Goal: Task Accomplishment & Management: Use online tool/utility

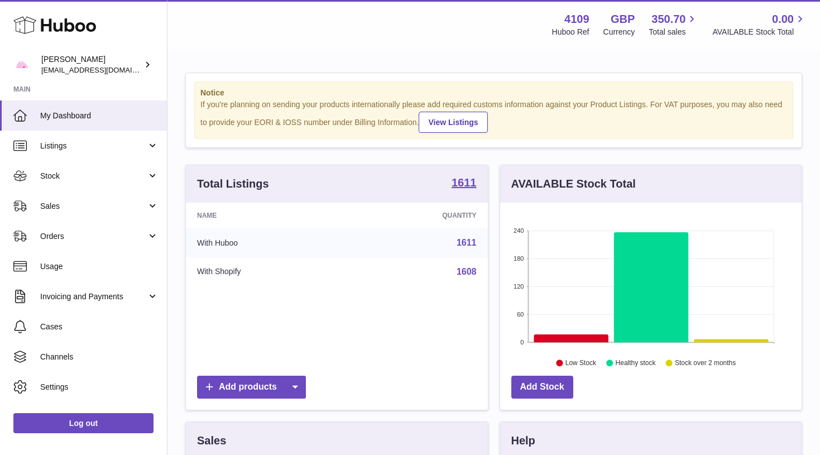
scroll to position [174, 301]
click at [65, 24] on use at bounding box center [54, 25] width 83 height 17
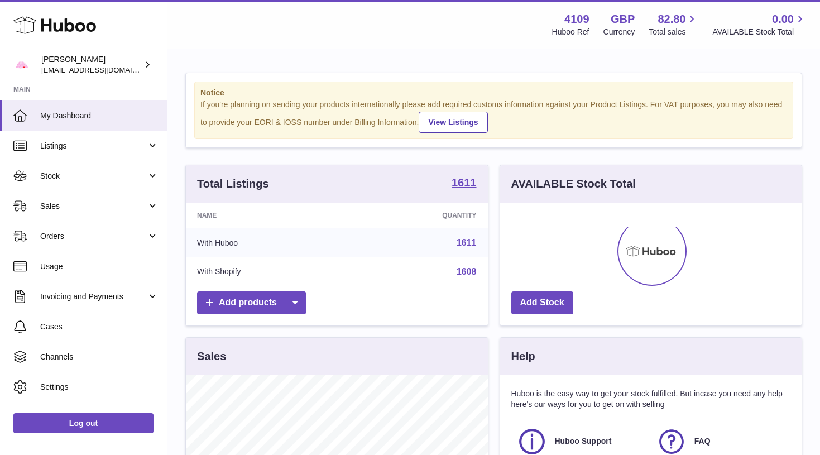
scroll to position [174, 301]
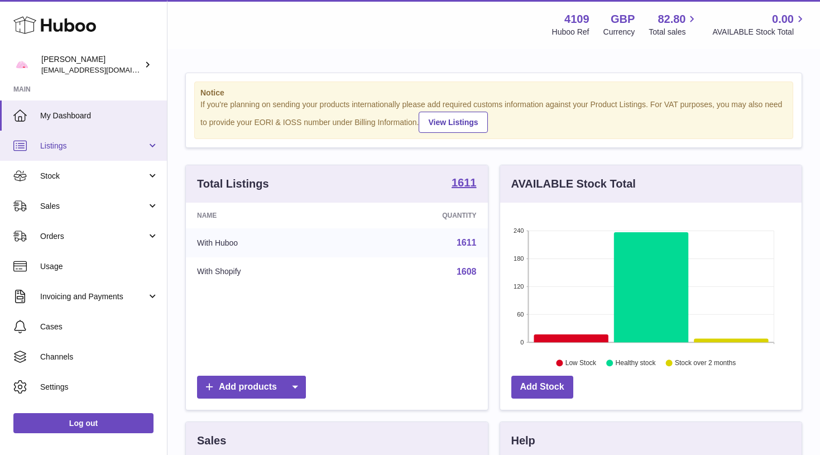
click at [98, 145] on span "Listings" at bounding box center [93, 146] width 107 height 11
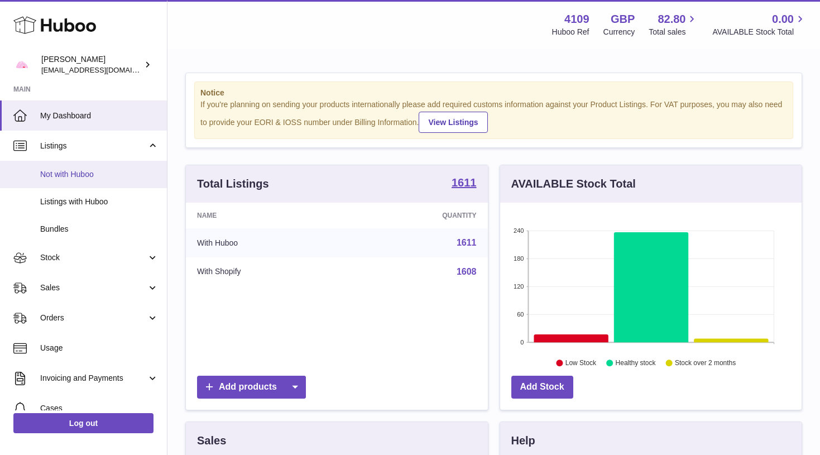
click at [98, 175] on span "Not with Huboo" at bounding box center [99, 174] width 118 height 11
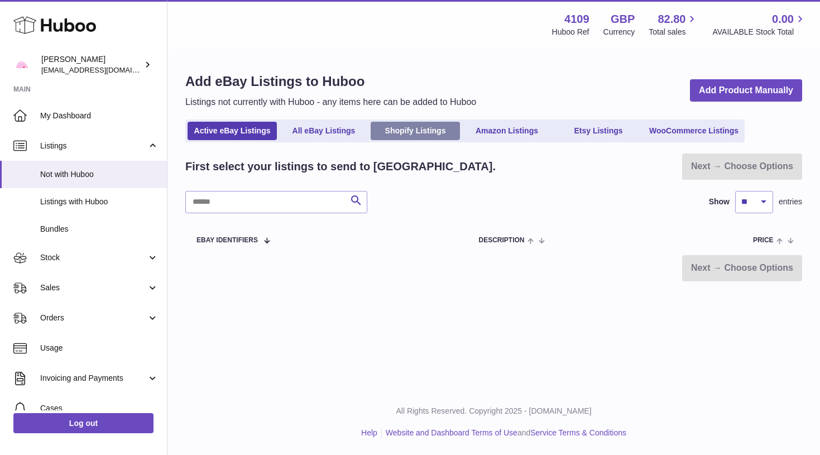
click at [426, 133] on link "Shopify Listings" at bounding box center [415, 131] width 89 height 18
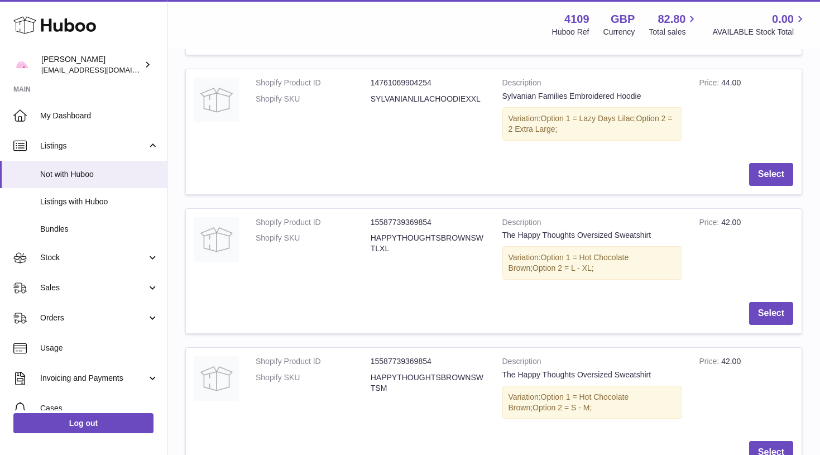
scroll to position [355, 0]
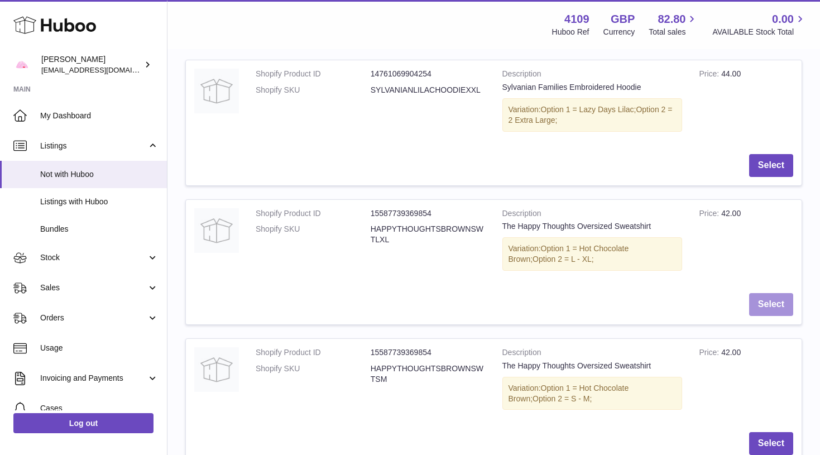
click at [763, 303] on button "Select" at bounding box center [771, 304] width 44 height 23
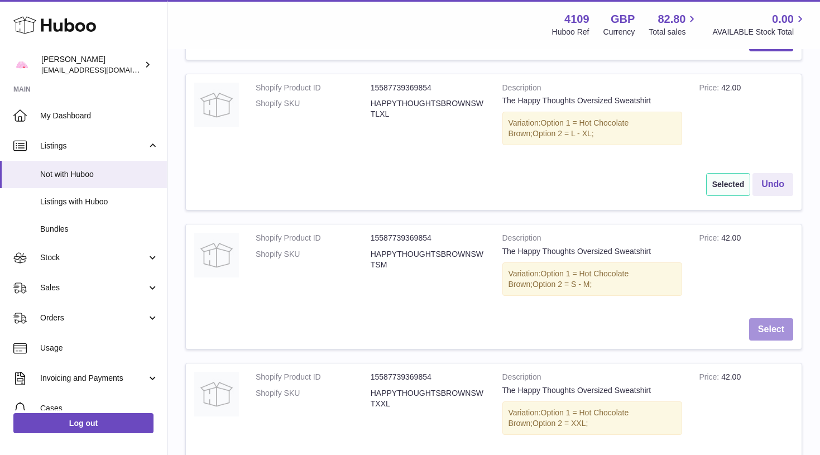
click at [762, 318] on button "Select" at bounding box center [771, 329] width 44 height 23
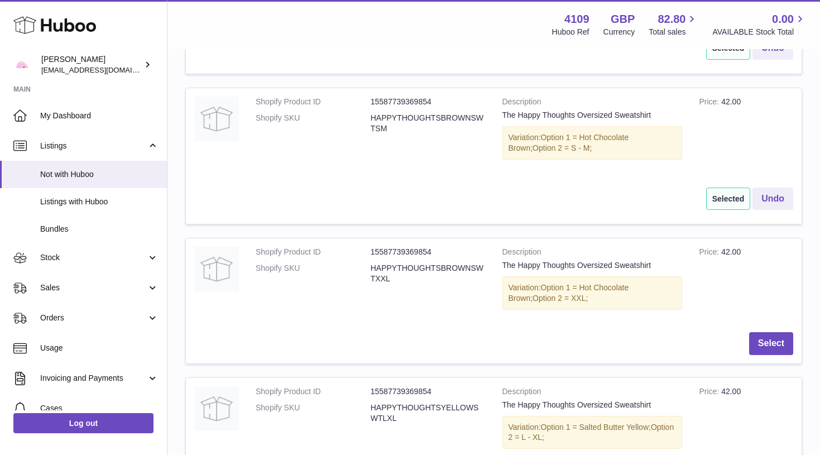
scroll to position [618, 0]
click at [761, 330] on button "Select" at bounding box center [771, 341] width 44 height 23
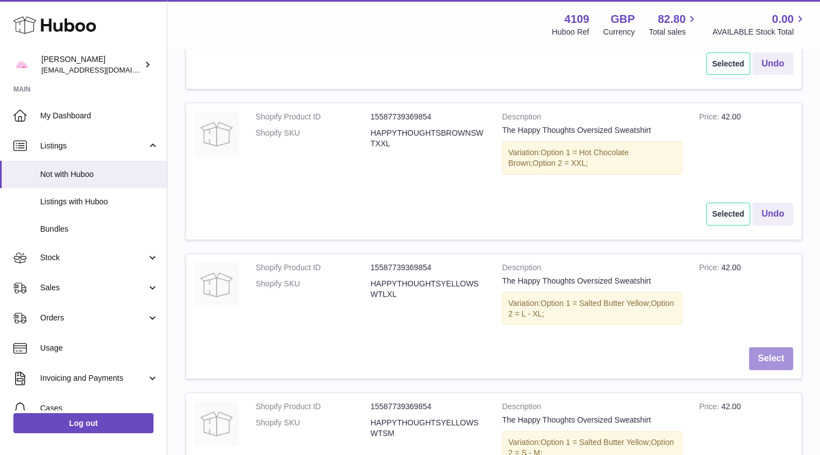
click at [764, 347] on button "Select" at bounding box center [771, 358] width 44 height 23
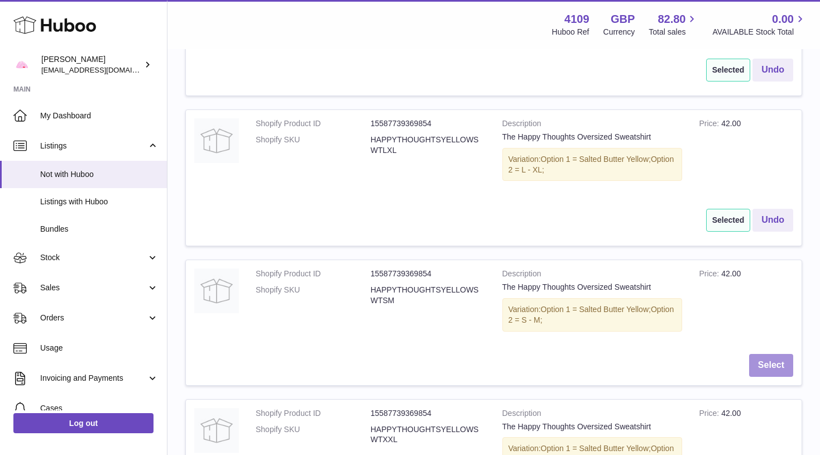
click at [764, 355] on button "Select" at bounding box center [771, 365] width 44 height 23
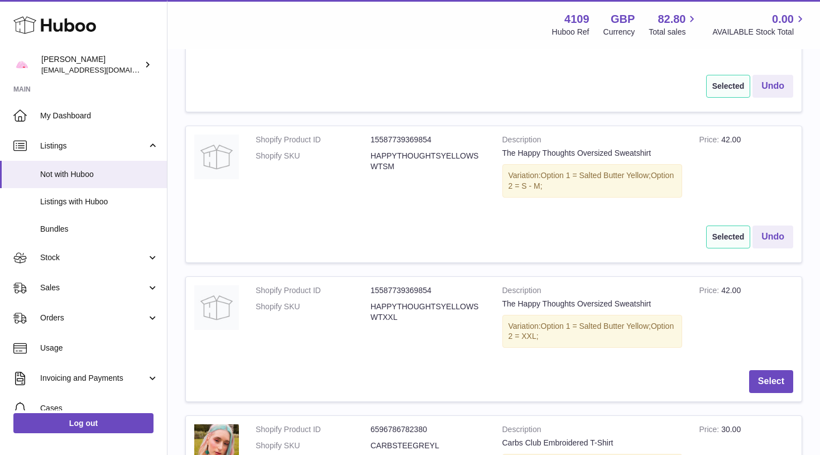
scroll to position [1030, 0]
click at [764, 369] on button "Select" at bounding box center [771, 380] width 44 height 23
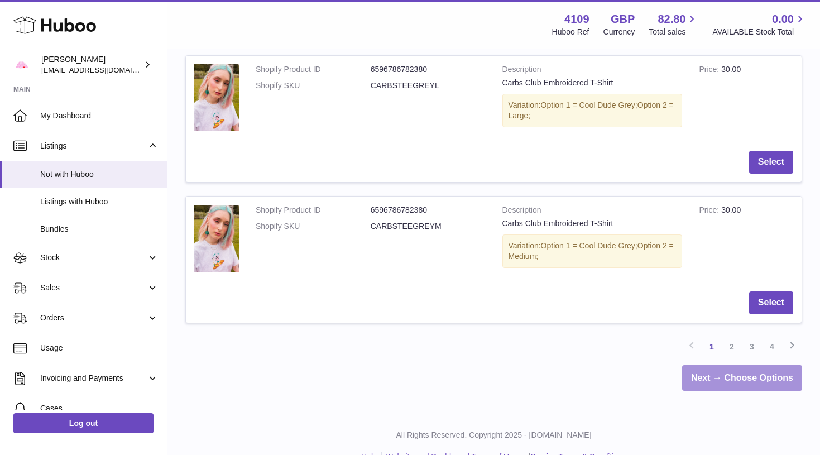
scroll to position [1400, 0]
click at [765, 366] on link "Next → Choose Options" at bounding box center [742, 379] width 120 height 26
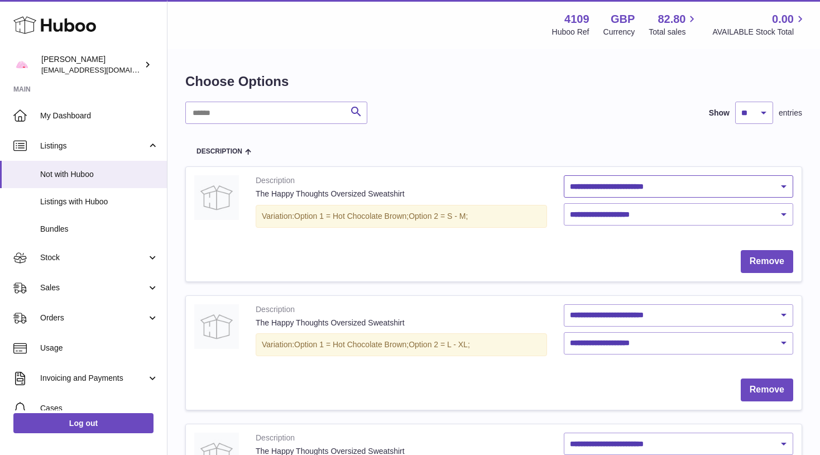
select select "***"
select select "****"
select select "***"
select select "****"
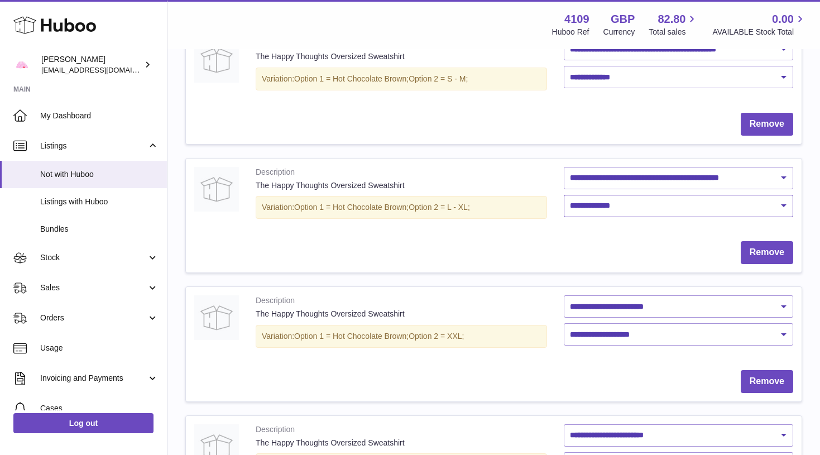
scroll to position [243, 0]
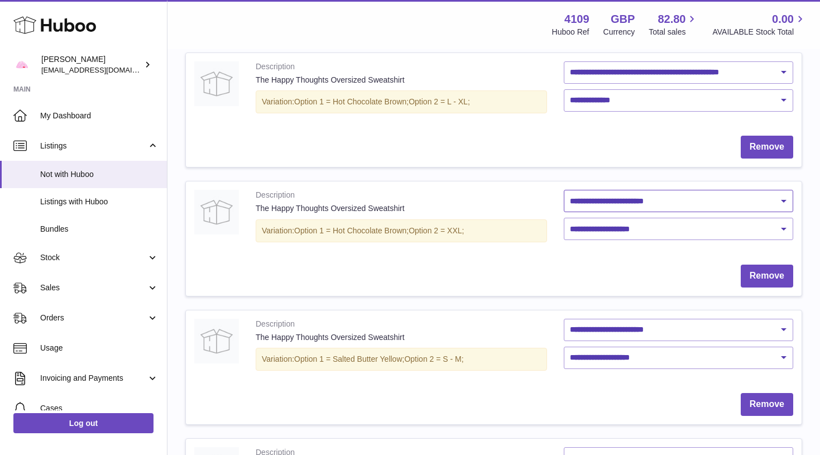
select select "***"
select select "****"
click at [625, 335] on td "**********" at bounding box center [678, 347] width 247 height 75
select select "***"
select select "****"
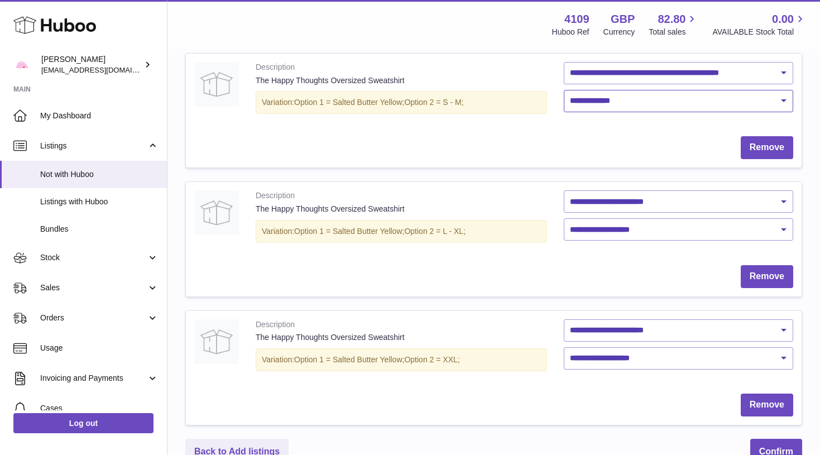
scroll to position [518, 0]
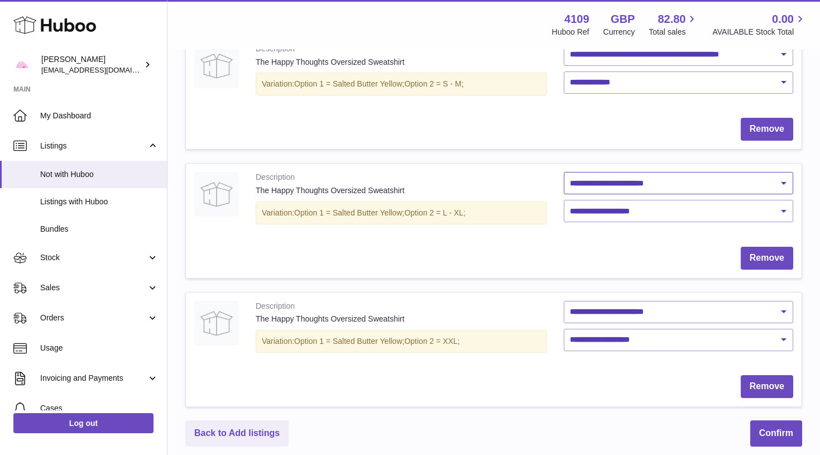
select select "***"
select select "****"
select select "***"
select select "****"
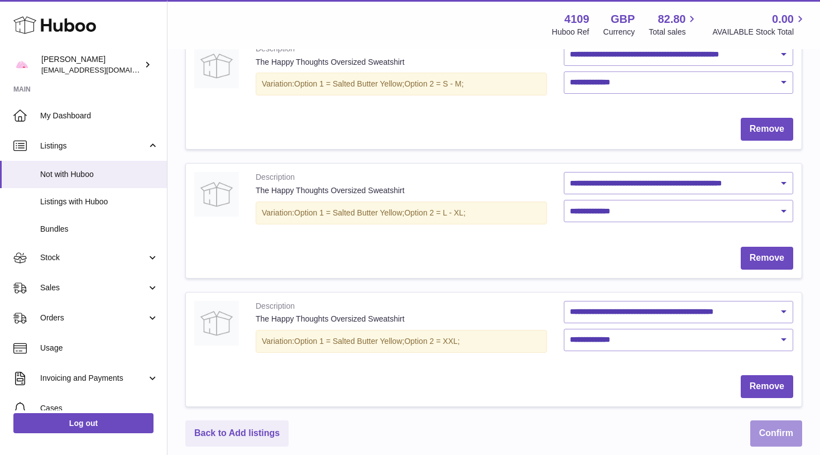
click at [769, 424] on button "Confirm" at bounding box center [776, 433] width 52 height 26
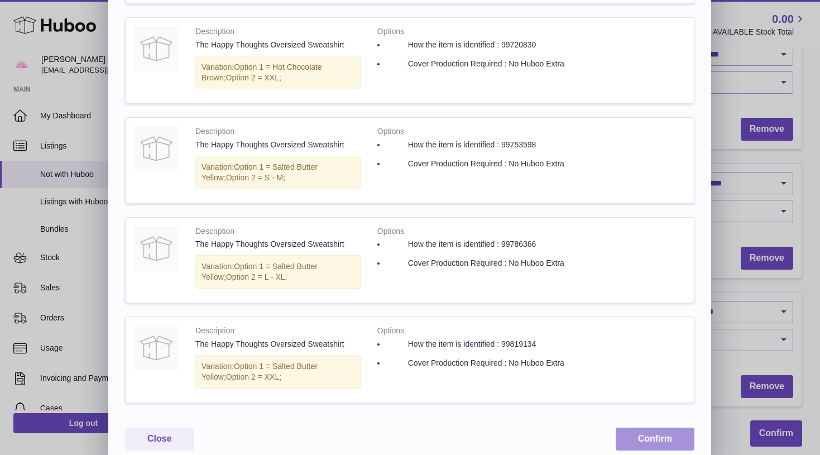
click at [655, 427] on button "Confirm" at bounding box center [655, 438] width 79 height 23
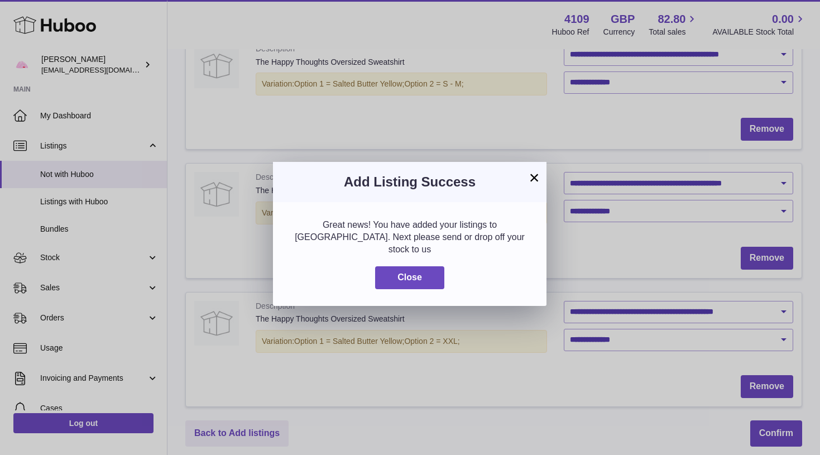
scroll to position [0, 0]
click at [401, 266] on button "Close" at bounding box center [409, 277] width 69 height 23
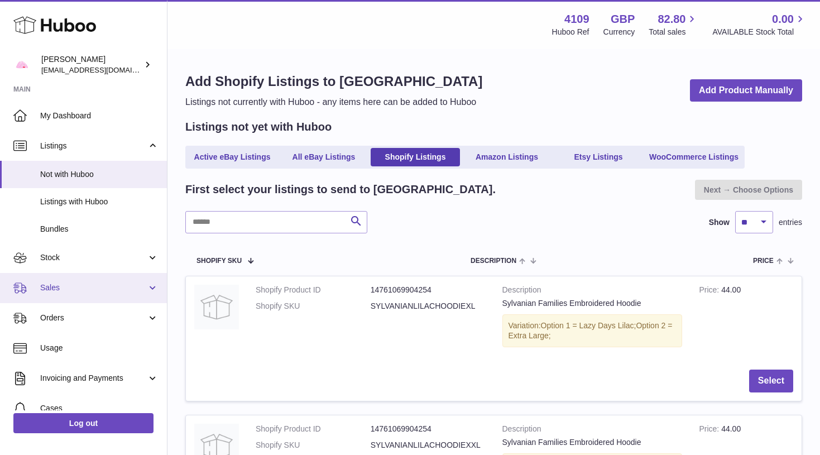
click at [85, 282] on span "Sales" at bounding box center [93, 287] width 107 height 11
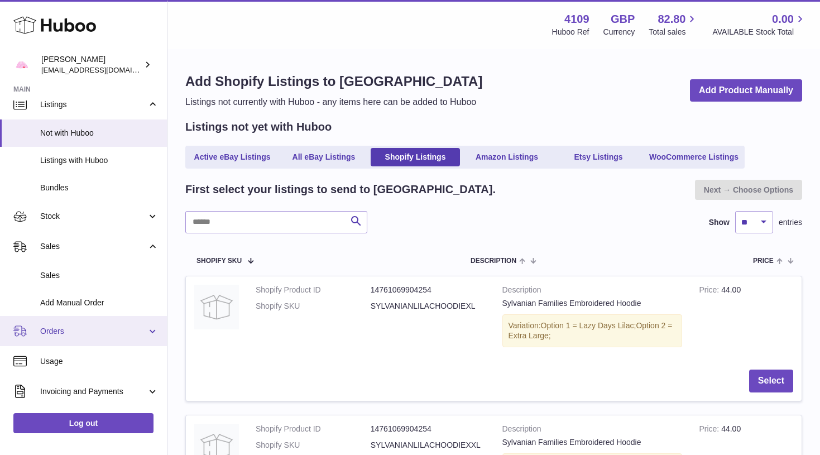
click at [87, 332] on span "Orders" at bounding box center [93, 331] width 107 height 11
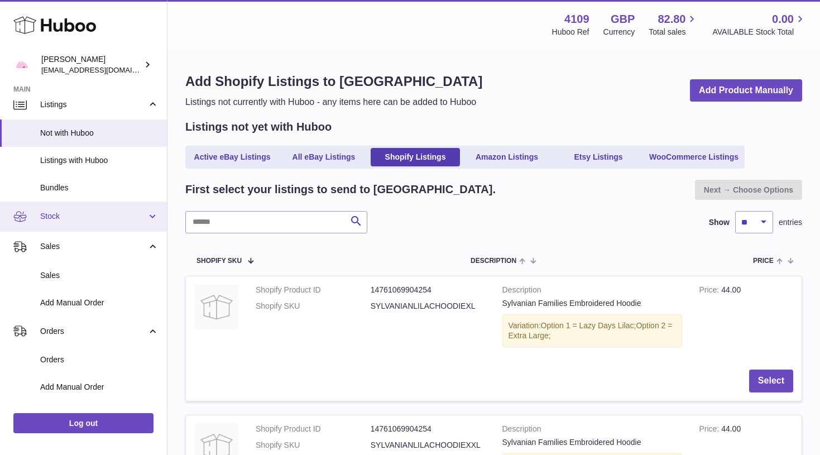
click at [111, 205] on link "Stock" at bounding box center [83, 216] width 167 height 30
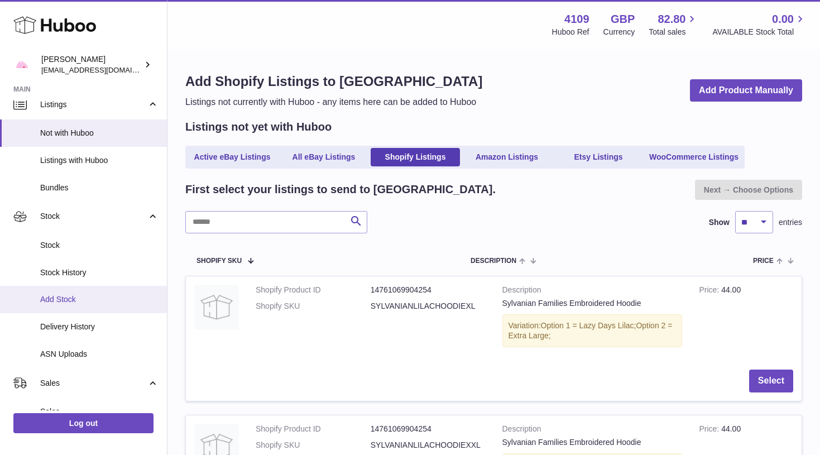
click at [91, 295] on span "Add Stock" at bounding box center [99, 299] width 118 height 11
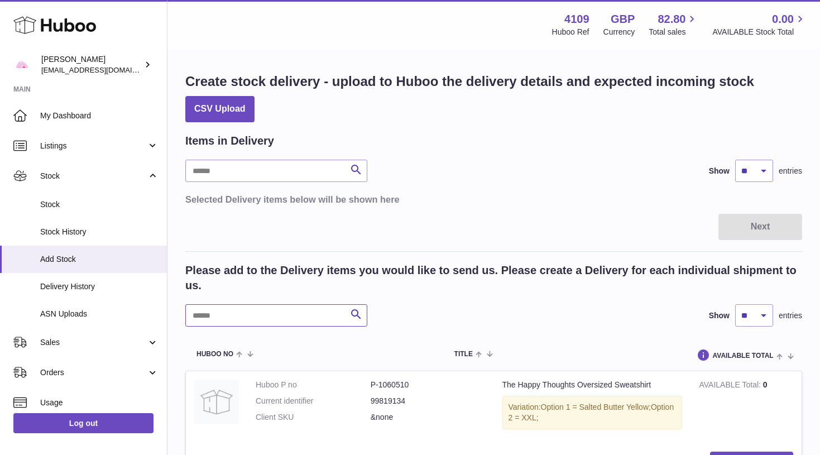
click at [265, 319] on input "text" at bounding box center [276, 315] width 182 height 22
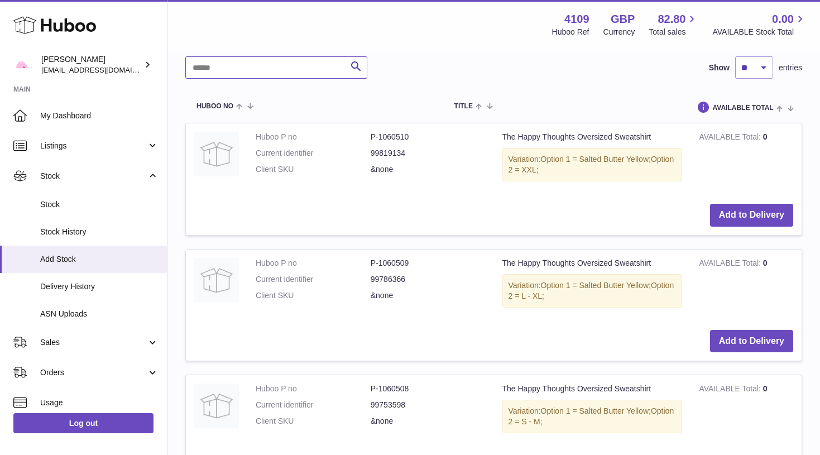
scroll to position [249, 0]
click at [766, 213] on button "Add to Delivery" at bounding box center [751, 214] width 83 height 23
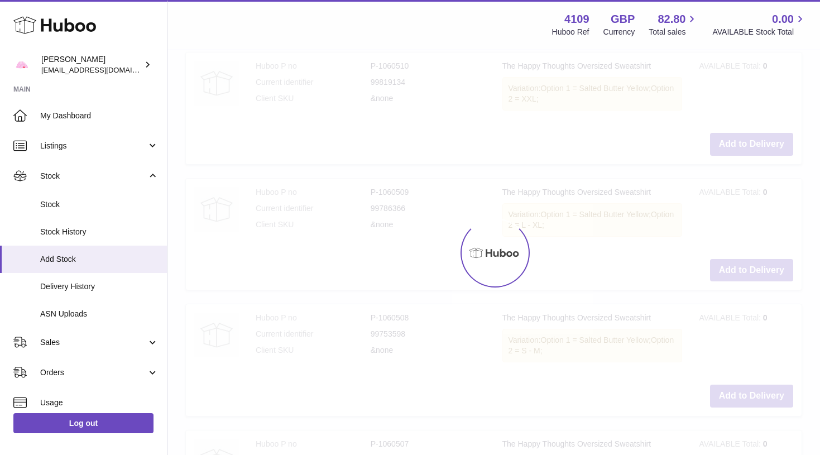
scroll to position [321, 0]
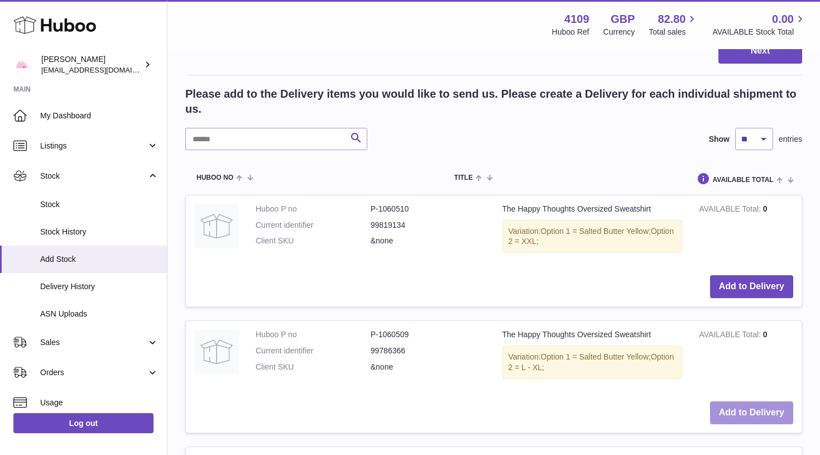
click at [739, 401] on button "Add to Delivery" at bounding box center [751, 412] width 83 height 23
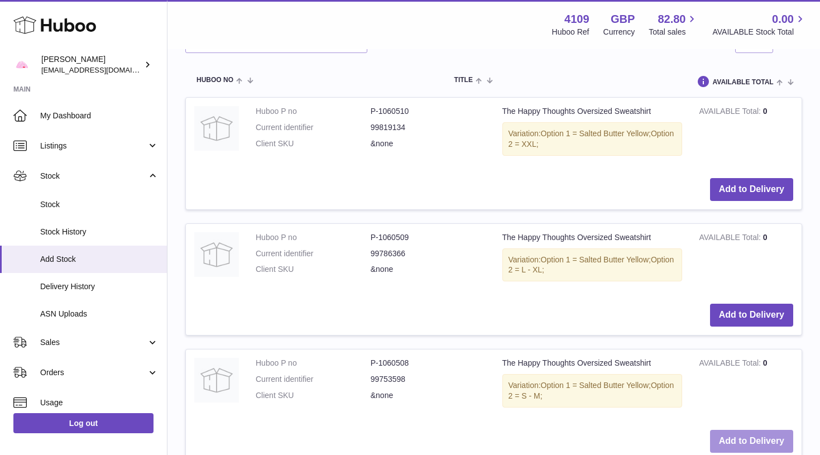
click at [736, 430] on button "Add to Delivery" at bounding box center [751, 441] width 83 height 23
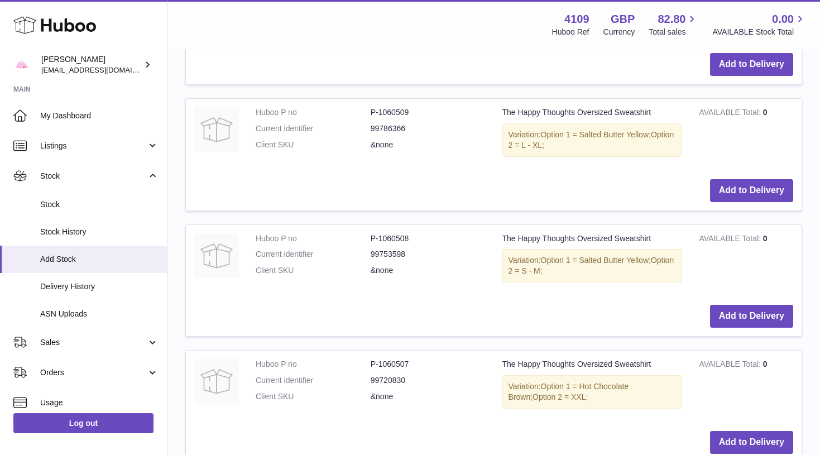
scroll to position [798, 0]
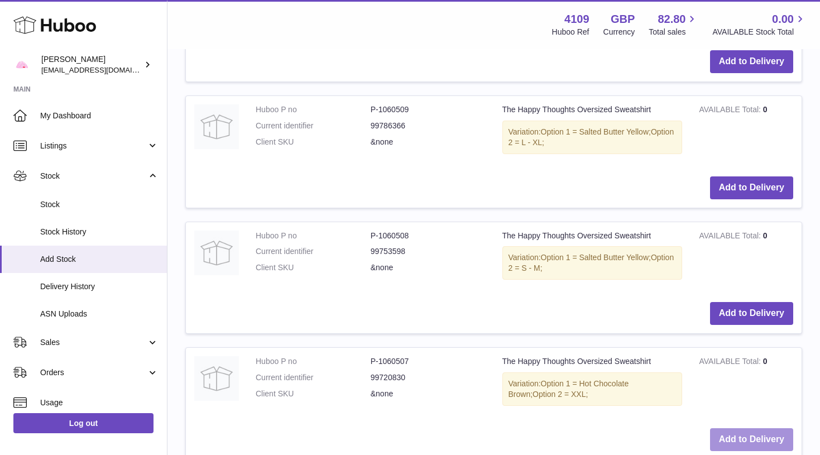
click at [739, 428] on button "Add to Delivery" at bounding box center [751, 439] width 83 height 23
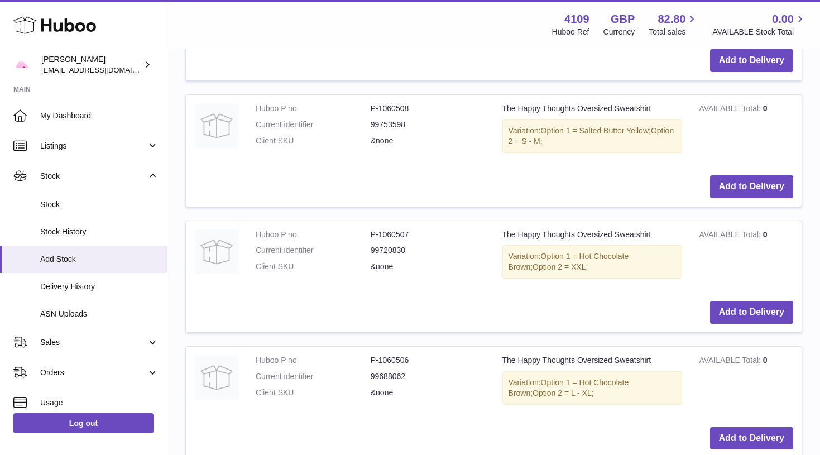
click at [740, 419] on td "Add to Delivery" at bounding box center [494, 439] width 616 height 40
click at [740, 427] on button "Add to Delivery" at bounding box center [751, 438] width 83 height 23
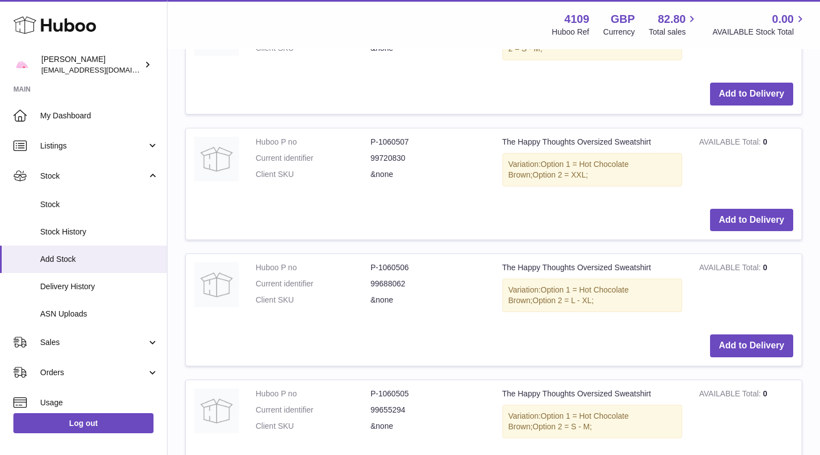
scroll to position [1280, 0]
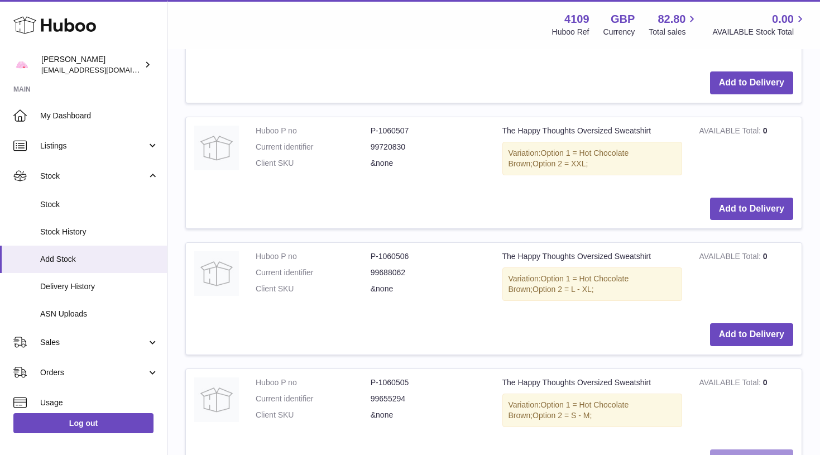
click at [740, 449] on button "Add to Delivery" at bounding box center [751, 460] width 83 height 23
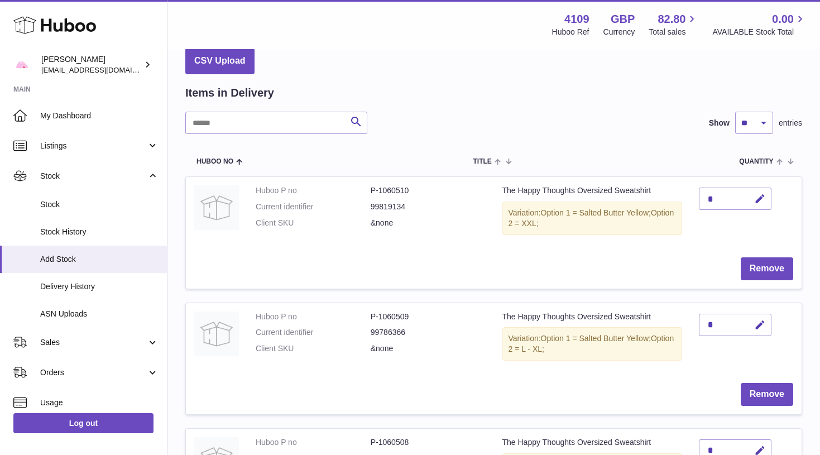
scroll to position [49, 0]
click at [766, 193] on icon "button" at bounding box center [760, 199] width 12 height 12
type input "*"
click at [758, 207] on button "submit" at bounding box center [758, 216] width 21 height 18
click at [760, 319] on icon "button" at bounding box center [760, 325] width 12 height 12
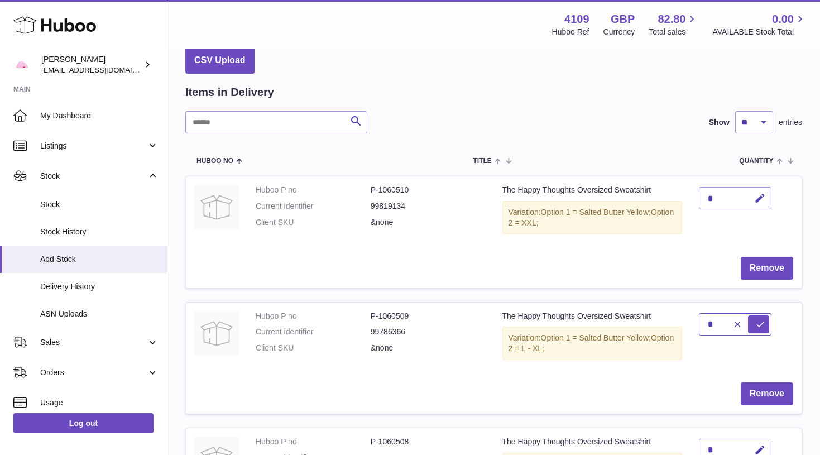
type input "*"
click at [758, 321] on button "submit" at bounding box center [758, 324] width 21 height 18
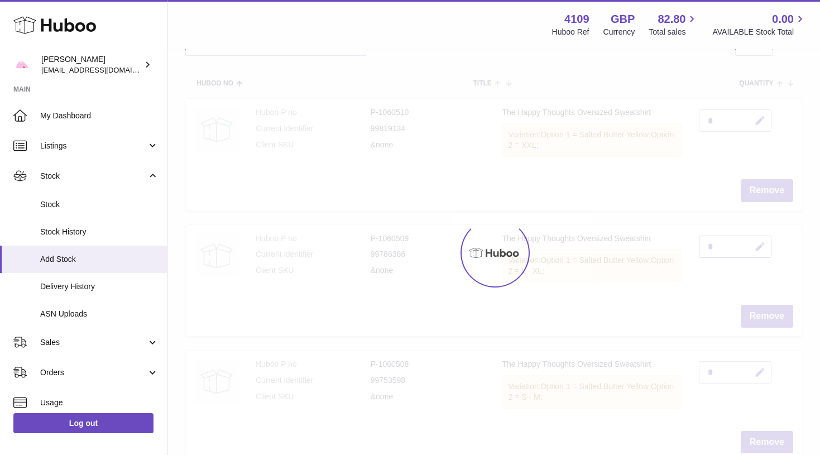
scroll to position [127, 0]
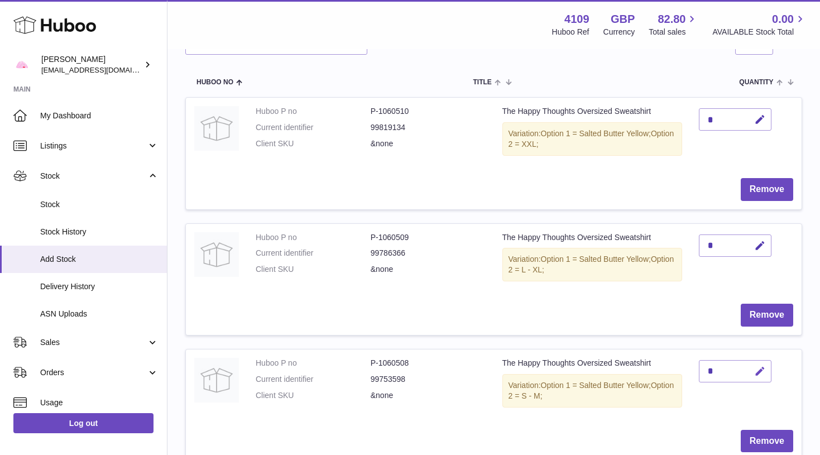
click at [762, 366] on icon "button" at bounding box center [760, 372] width 12 height 12
type input "*"
click at [758, 380] on button "submit" at bounding box center [758, 389] width 21 height 18
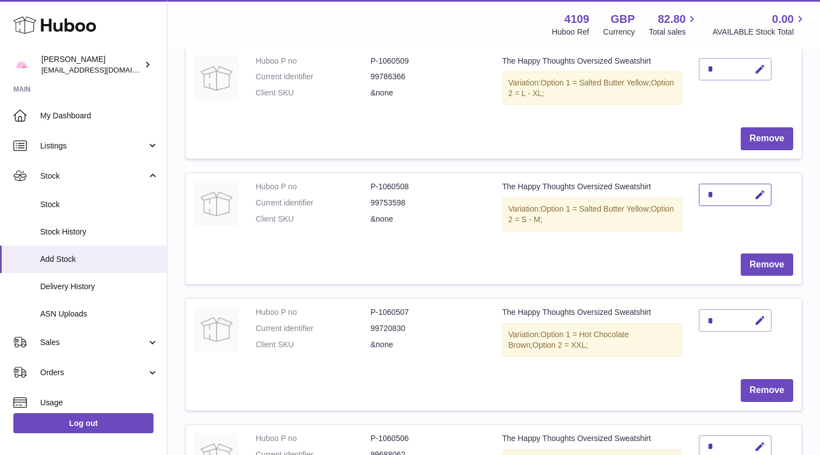
scroll to position [310, 0]
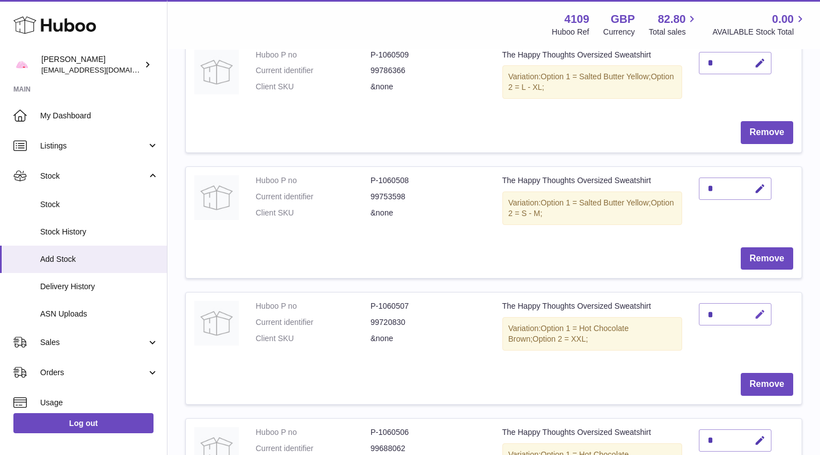
click at [761, 309] on icon "button" at bounding box center [760, 315] width 12 height 12
type input "*"
click at [758, 308] on button "submit" at bounding box center [758, 314] width 21 height 18
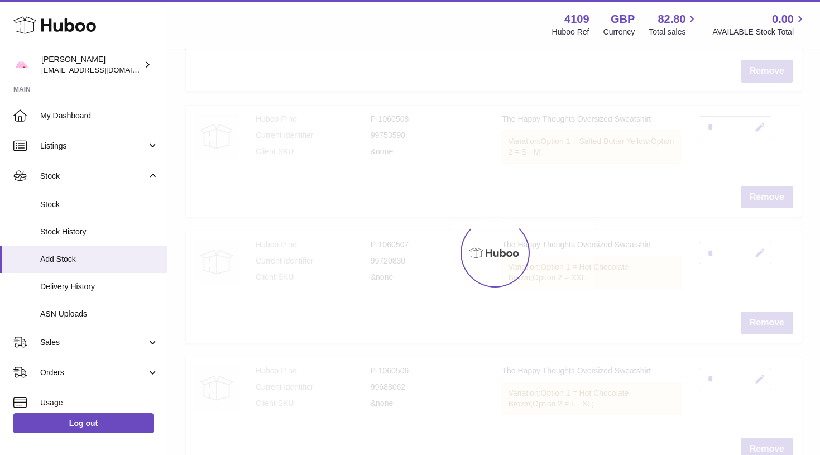
scroll to position [372, 0]
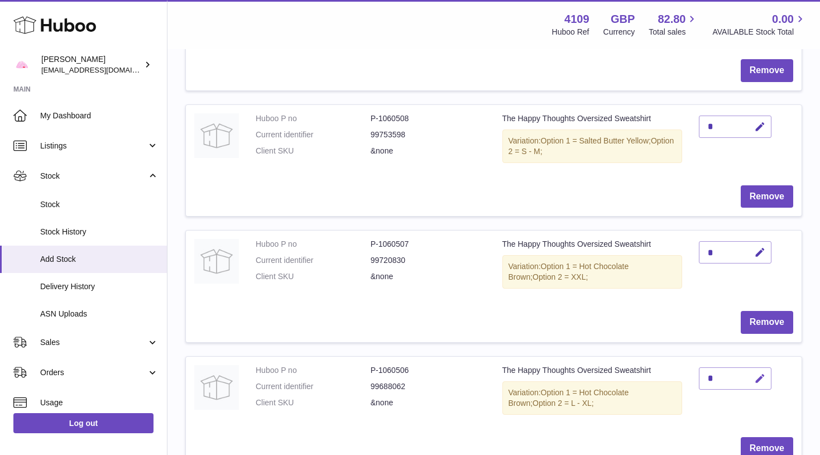
click at [762, 373] on icon "button" at bounding box center [760, 379] width 12 height 12
type input "*"
click at [758, 369] on button "submit" at bounding box center [758, 378] width 21 height 18
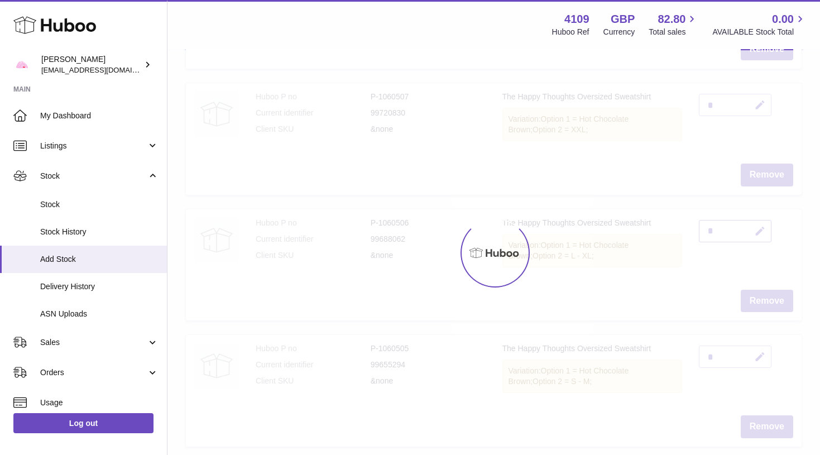
scroll to position [529, 0]
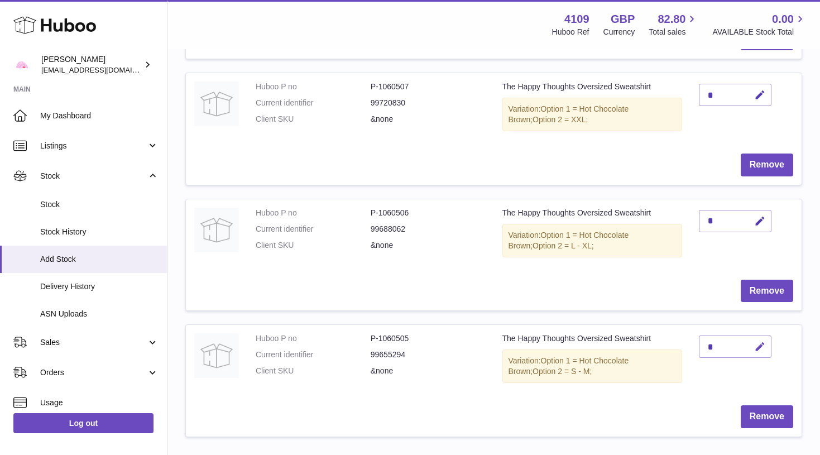
click at [765, 341] on icon "button" at bounding box center [760, 347] width 12 height 12
type input "*"
click at [758, 356] on button "submit" at bounding box center [758, 365] width 21 height 18
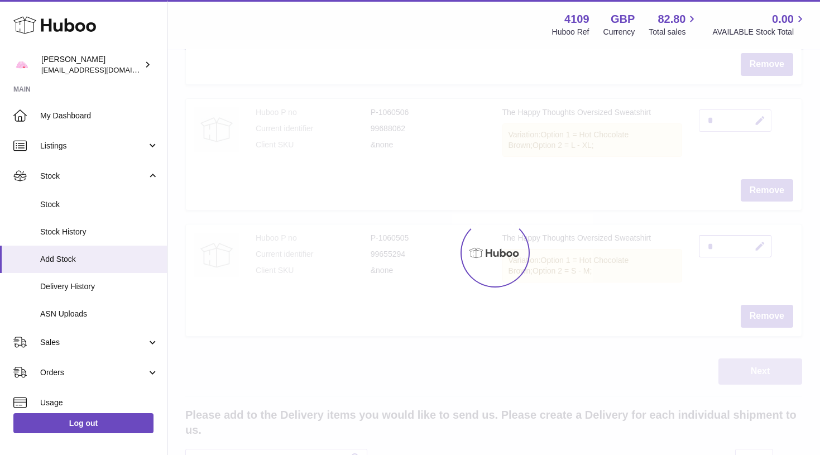
scroll to position [630, 0]
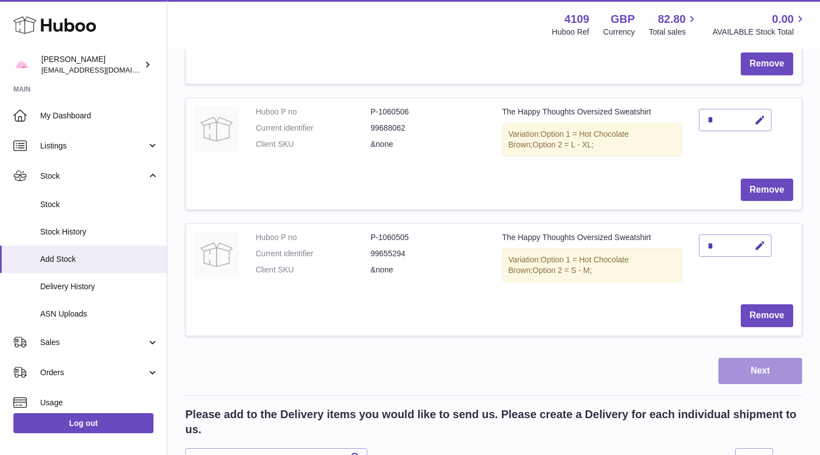
click at [763, 358] on button "Next" at bounding box center [760, 371] width 84 height 26
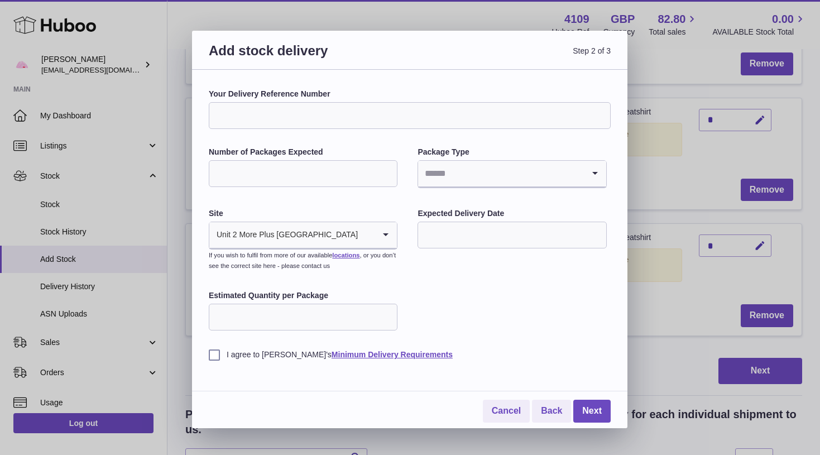
click at [436, 161] on input "Search for option" at bounding box center [500, 174] width 165 height 26
click at [444, 246] on li "Boxes" at bounding box center [512, 248] width 186 height 22
click at [458, 228] on input "text" at bounding box center [511, 235] width 189 height 27
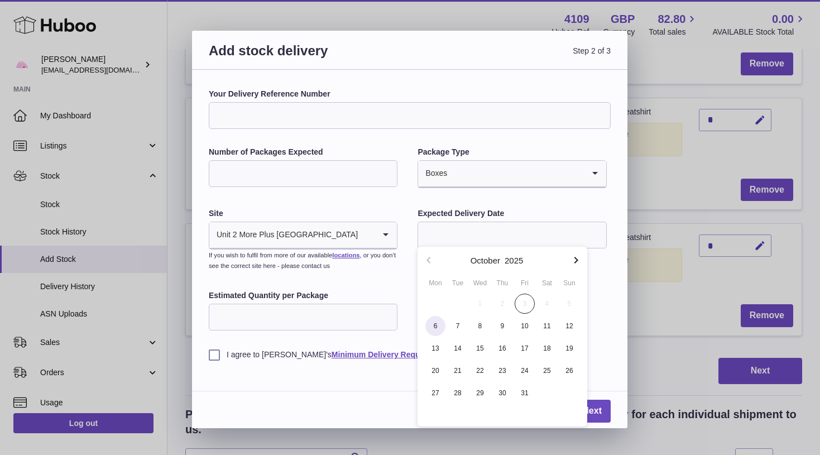
click at [438, 328] on span "6" at bounding box center [435, 326] width 20 height 20
type input "**********"
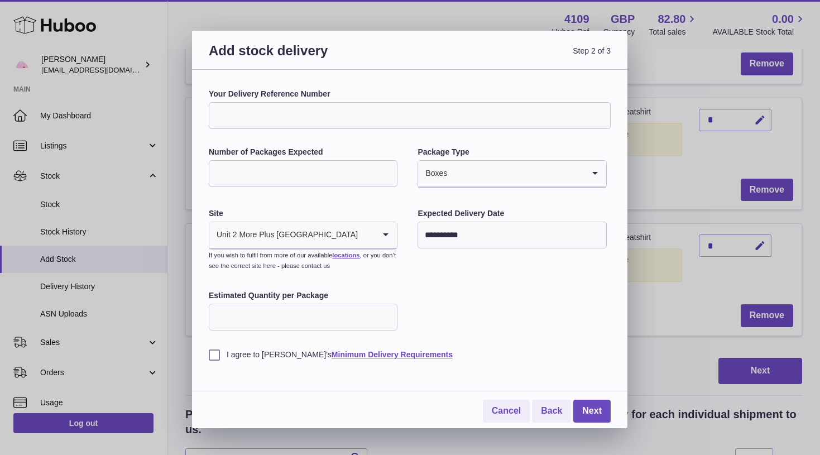
click at [325, 177] on input "Number of Packages Expected" at bounding box center [303, 173] width 189 height 27
type input "*"
click at [311, 310] on input "Estimated Quantity per Package" at bounding box center [303, 317] width 189 height 27
click at [209, 354] on label "I agree to Huboo's Minimum Delivery Requirements" at bounding box center [410, 354] width 402 height 11
click at [599, 406] on link "Next" at bounding box center [591, 411] width 37 height 23
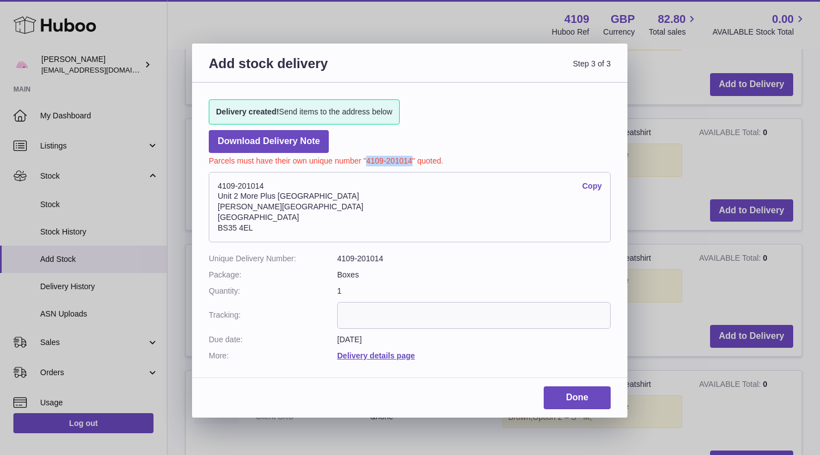
drag, startPoint x: 411, startPoint y: 158, endPoint x: 367, endPoint y: 158, distance: 44.7
click at [367, 158] on p "Parcels must have their own unique number "4109-201014" quoted." at bounding box center [410, 159] width 402 height 13
copy p "4109-201014"
click at [594, 386] on link "Done" at bounding box center [577, 397] width 67 height 23
